Goal: Task Accomplishment & Management: Complete application form

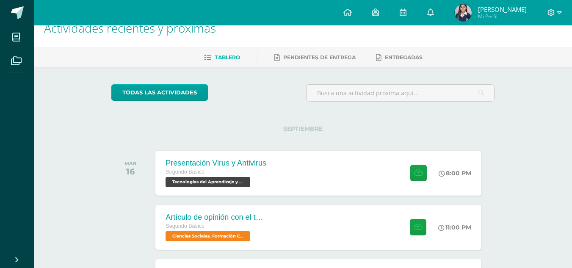
scroll to position [15, 0]
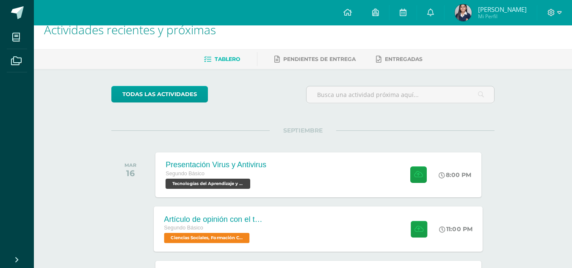
click at [275, 243] on div "Artículo de opinión con el tema "Las 2 Guatemalas" Segundo Básico Ciencias Soci…" at bounding box center [215, 228] width 123 height 45
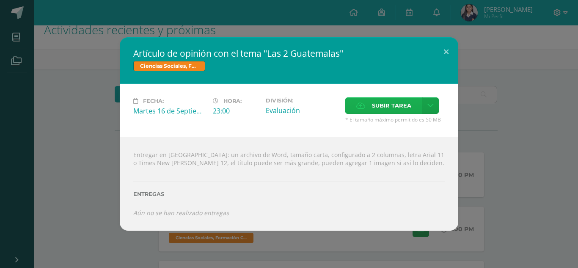
click at [369, 110] on label "Subir tarea" at bounding box center [383, 105] width 77 height 16
click at [0, 0] on input "Subir tarea" at bounding box center [0, 0] width 0 height 0
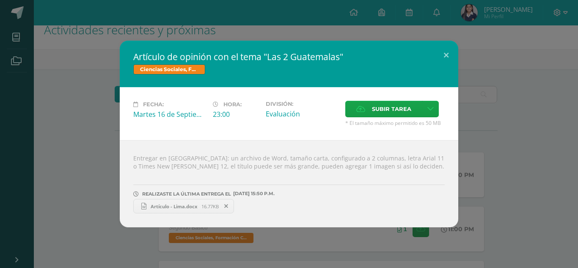
click at [160, 202] on link "Artículo - Lima.docx 16.77KB" at bounding box center [183, 206] width 101 height 14
click at [228, 207] on icon at bounding box center [226, 206] width 4 height 6
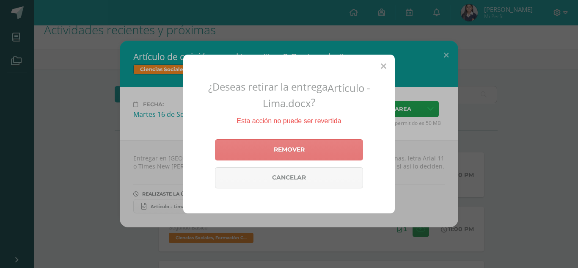
click at [282, 143] on link "Remover" at bounding box center [289, 149] width 148 height 21
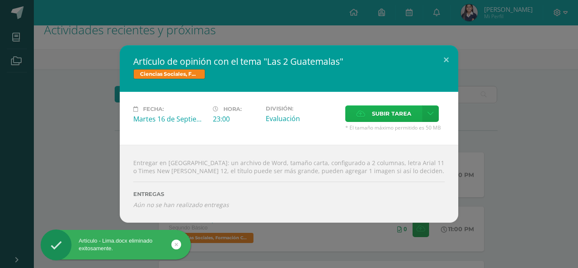
click at [378, 111] on span "Subir tarea" at bounding box center [391, 114] width 39 height 16
click at [0, 0] on input "Subir tarea" at bounding box center [0, 0] width 0 height 0
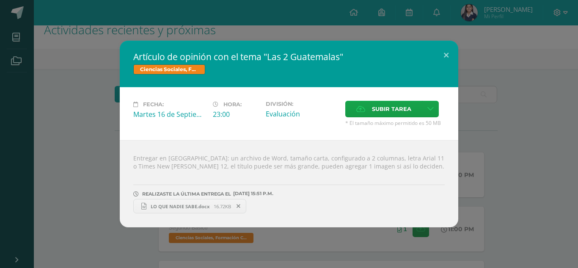
click at [204, 201] on link "LO QUE NADIE SABE.docx 16.72KB" at bounding box center [189, 206] width 113 height 14
click at [434, 54] on button at bounding box center [446, 55] width 24 height 29
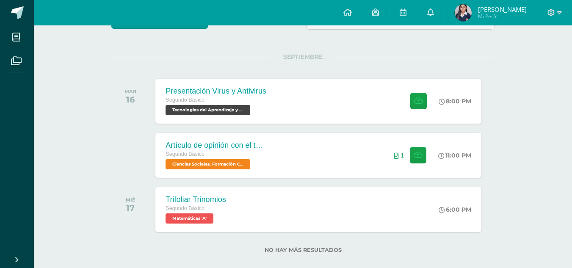
scroll to position [101, 0]
